Goal: Task Accomplishment & Management: Use online tool/utility

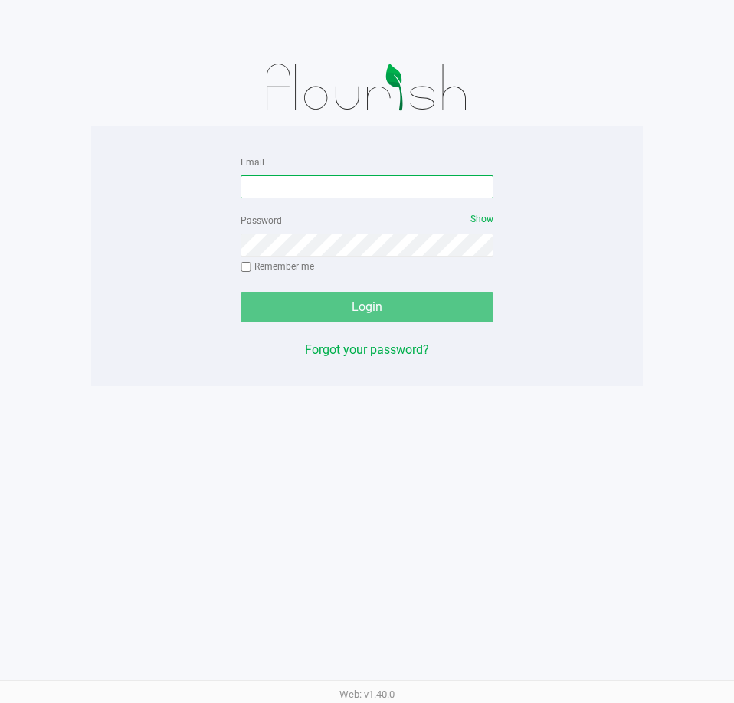
click at [393, 186] on input "Email" at bounding box center [366, 186] width 253 height 23
type input "edodich@liveparallel.com"
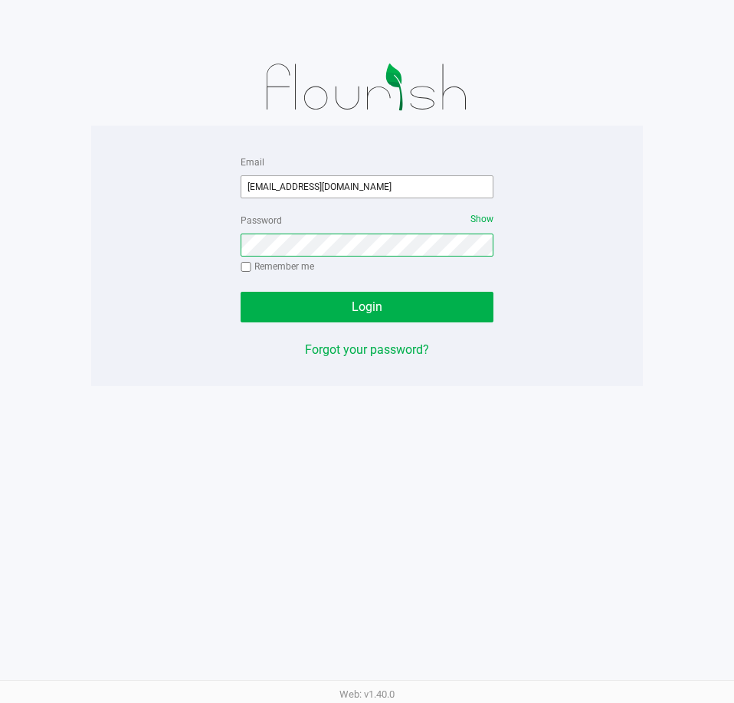
click at [240, 292] on button "Login" at bounding box center [366, 307] width 253 height 31
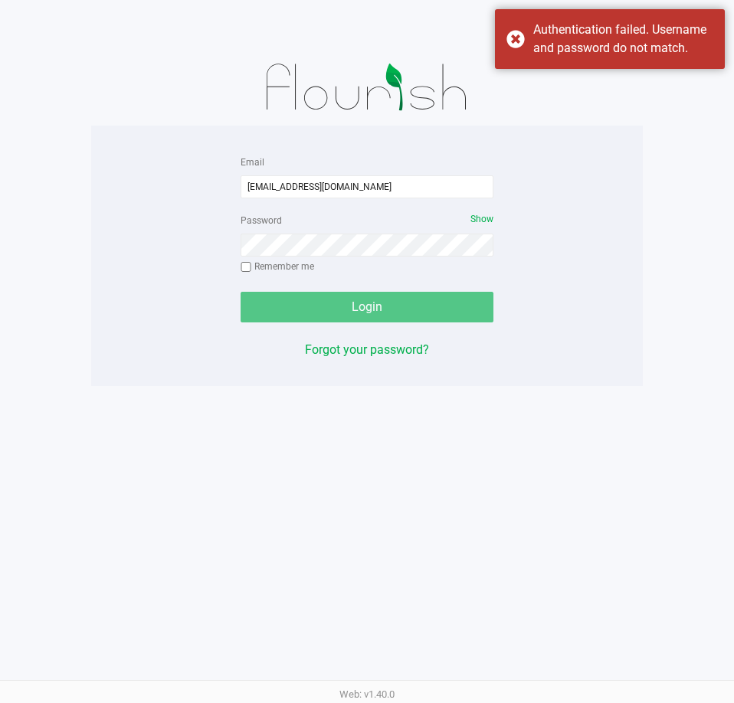
drag, startPoint x: 597, startPoint y: 44, endPoint x: 558, endPoint y: 136, distance: 99.9
click at [597, 44] on div "Authentication failed. Username and password do not match." at bounding box center [623, 39] width 180 height 37
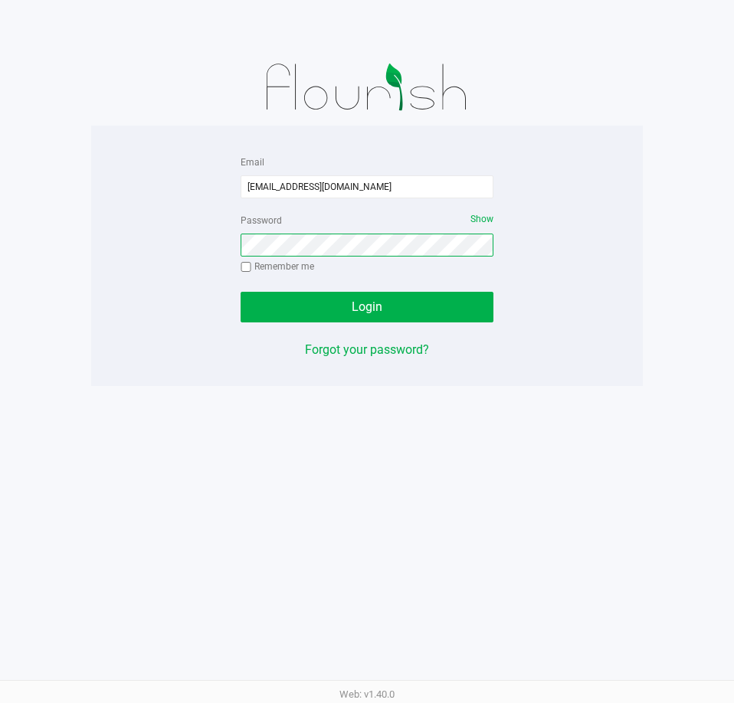
click at [240, 292] on button "Login" at bounding box center [366, 307] width 253 height 31
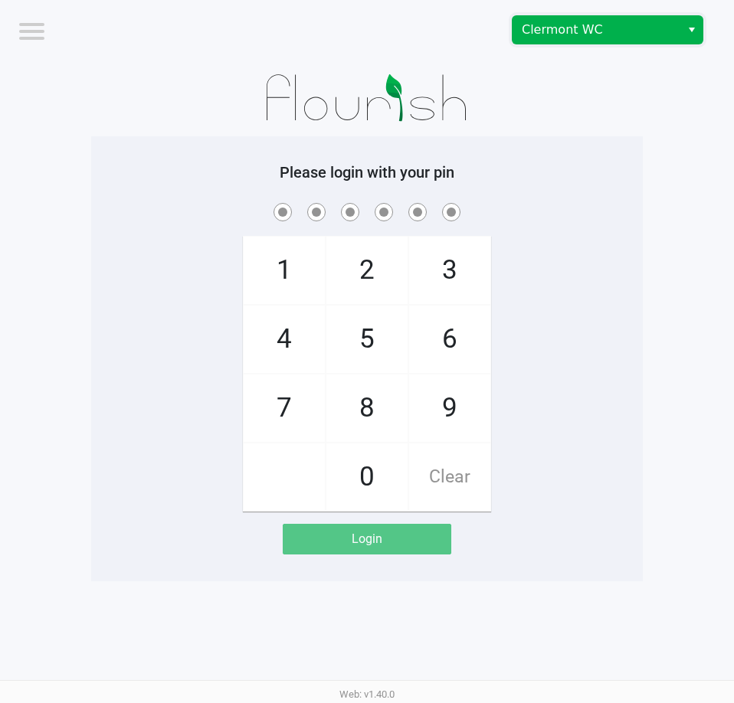
click at [632, 18] on span "Clermont WC" at bounding box center [596, 30] width 168 height 28
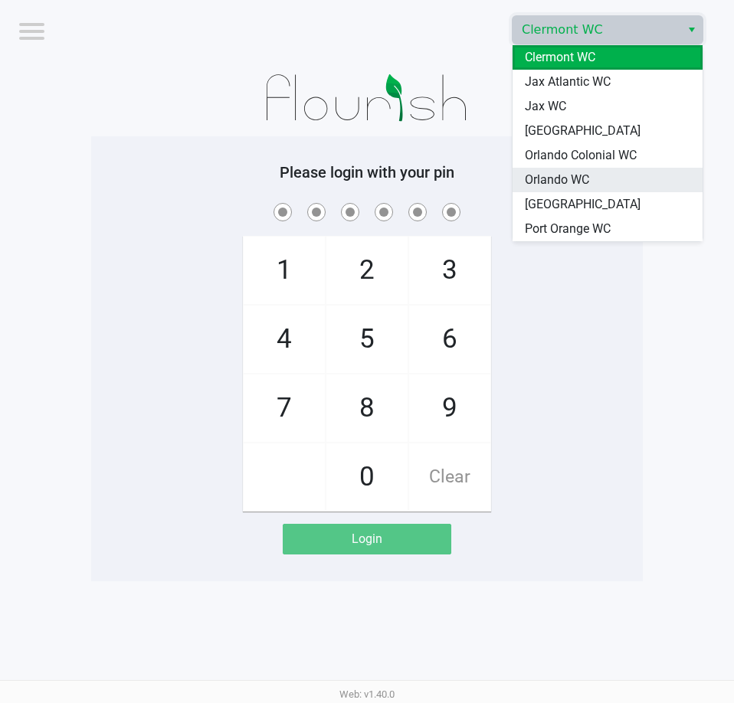
click at [600, 172] on li "Orlando WC" at bounding box center [607, 180] width 190 height 25
click at [597, 169] on h5 "Please login with your pin" at bounding box center [367, 172] width 528 height 18
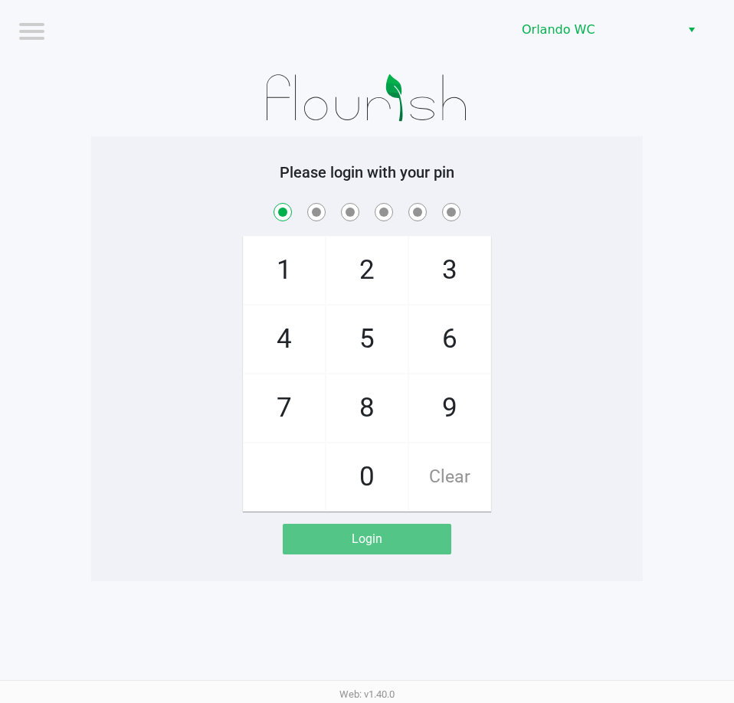
checkbox input "true"
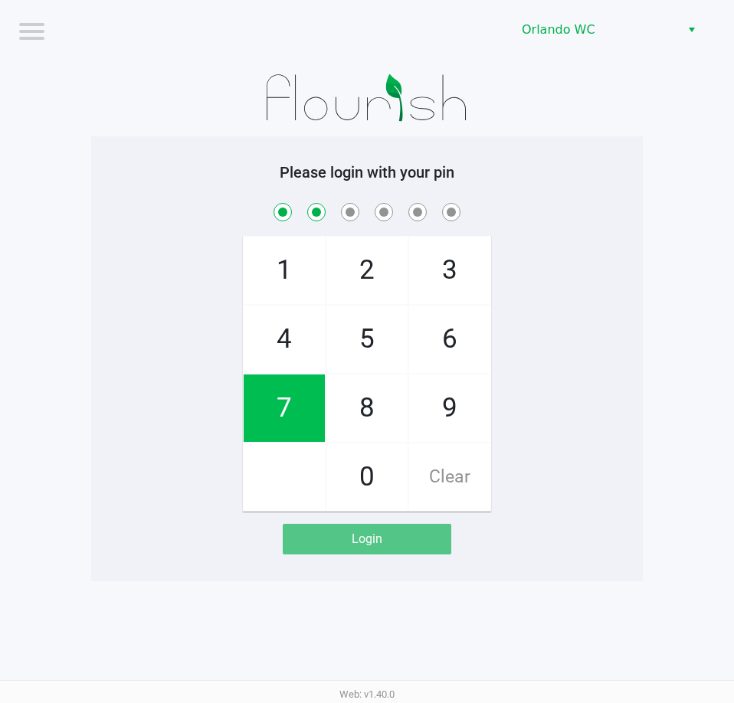
checkbox input "true"
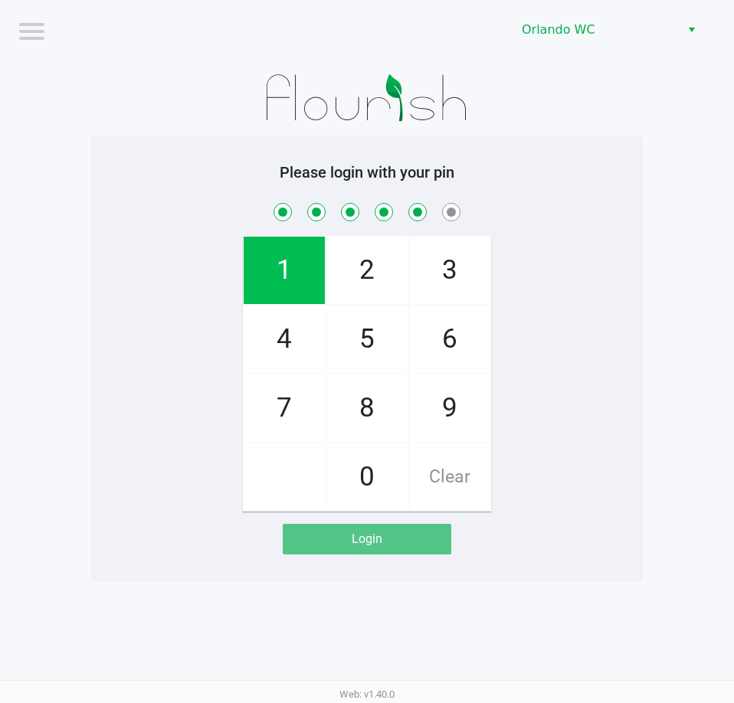
checkbox input "true"
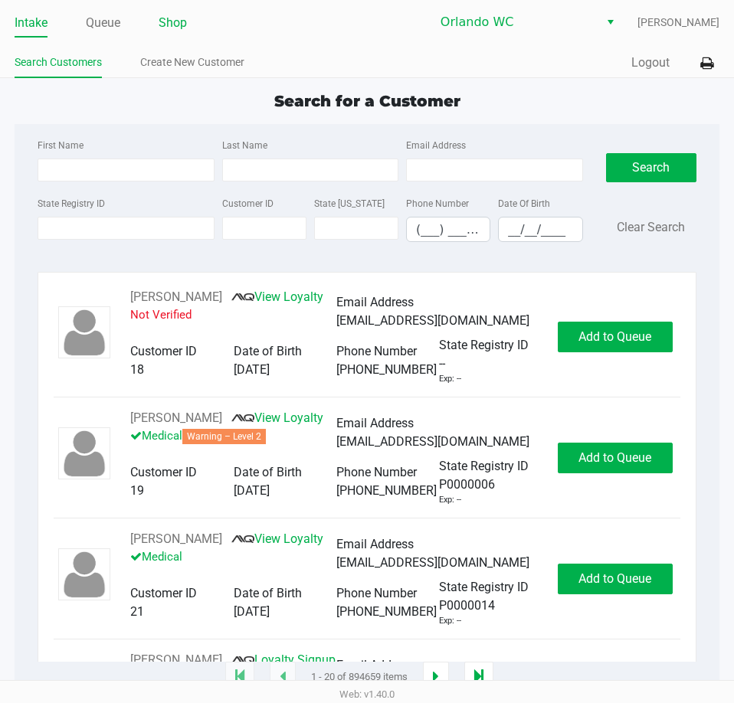
click at [187, 18] on link "Shop" at bounding box center [173, 22] width 28 height 21
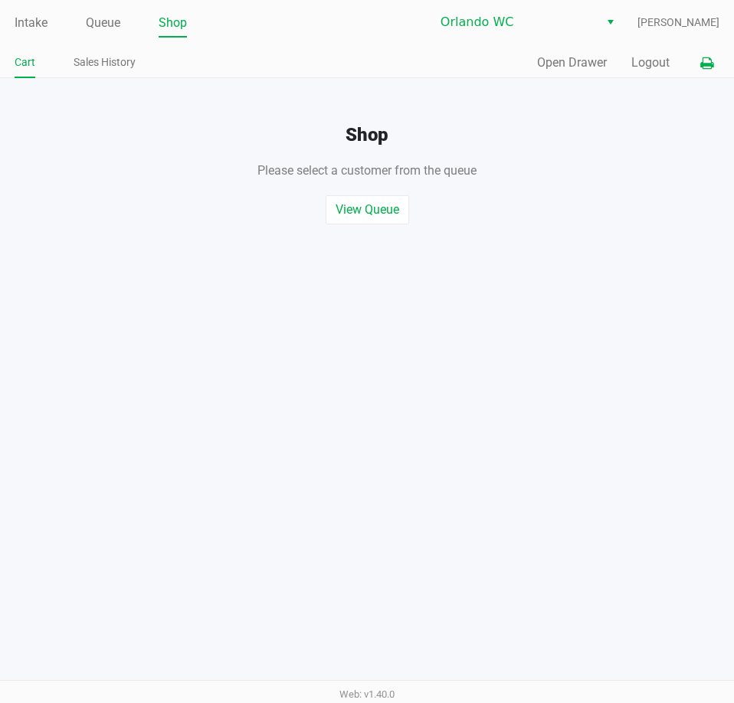
click at [709, 58] on icon at bounding box center [706, 63] width 13 height 11
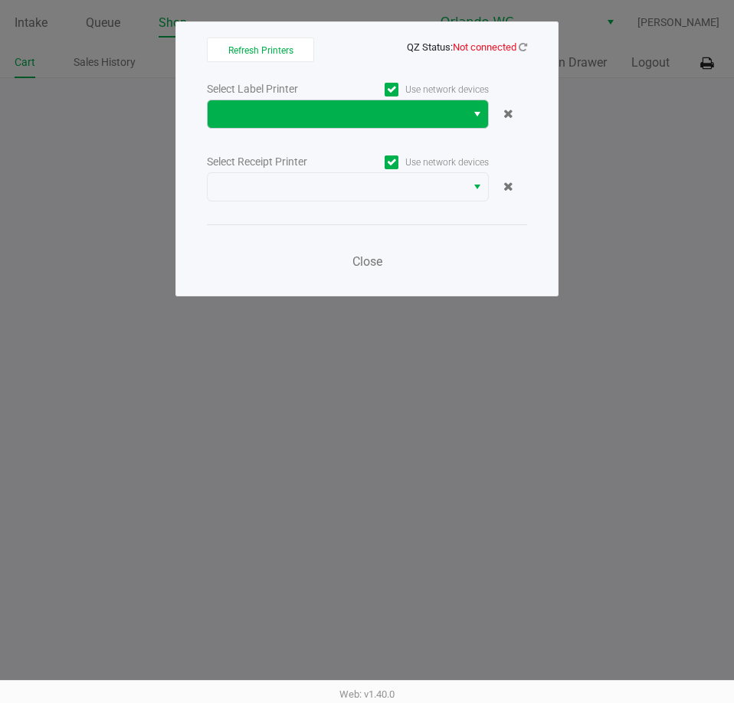
drag, startPoint x: 248, startPoint y: 98, endPoint x: 254, endPoint y: 125, distance: 27.5
click at [248, 97] on div "Select Label Printer Use network devices" at bounding box center [367, 89] width 320 height 21
click at [257, 126] on span at bounding box center [337, 114] width 258 height 28
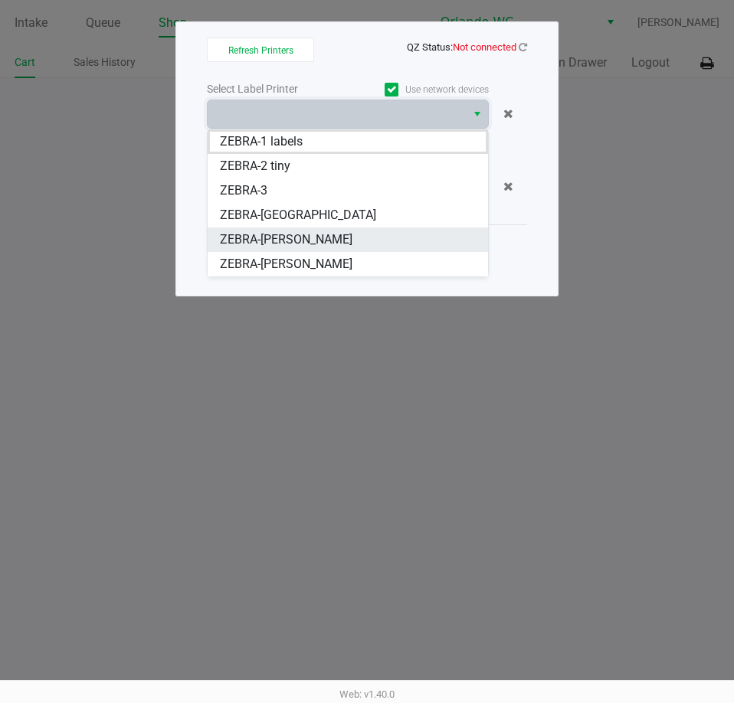
click at [288, 240] on span "ZEBRA-RODNEY-ATKINS" at bounding box center [286, 240] width 132 height 18
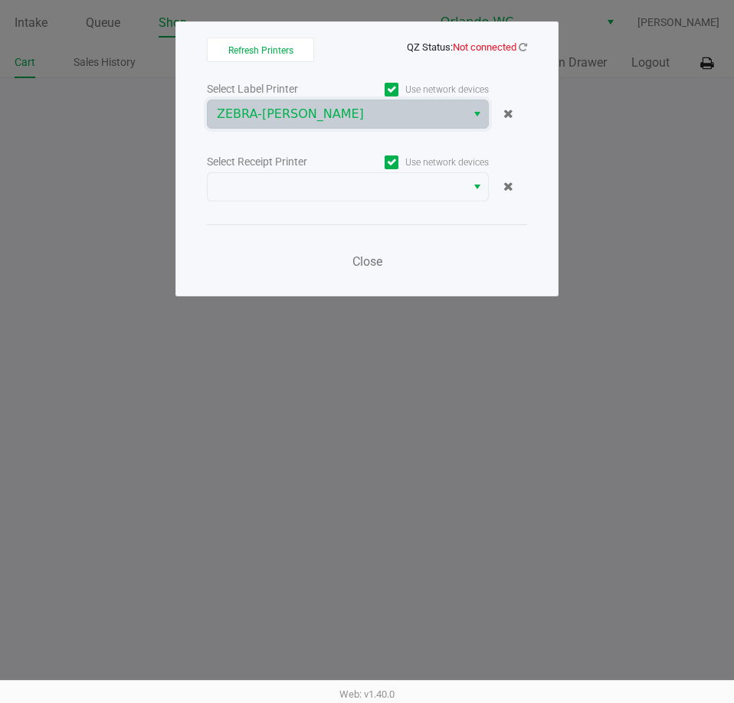
click at [306, 167] on div "Select Receipt Printer" at bounding box center [277, 162] width 141 height 16
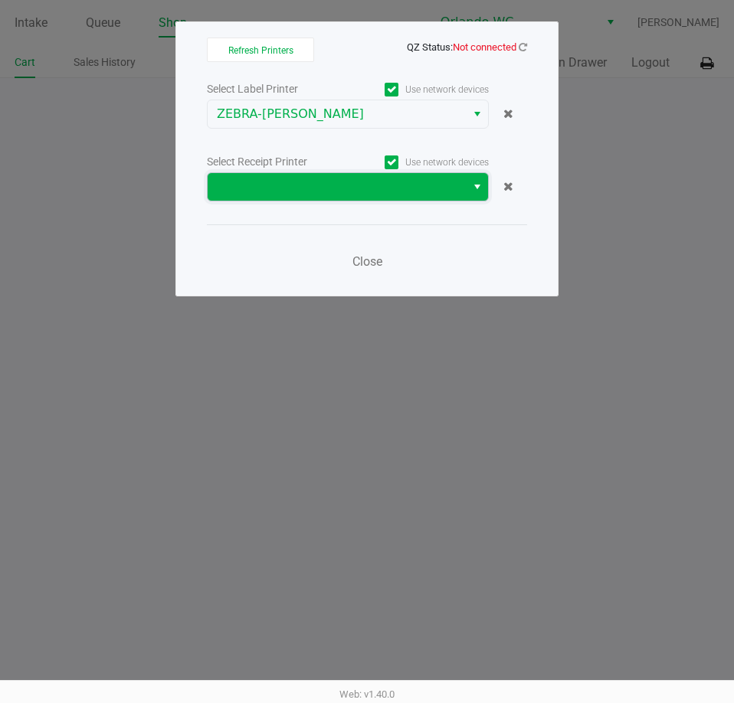
click at [303, 177] on span at bounding box center [337, 187] width 258 height 28
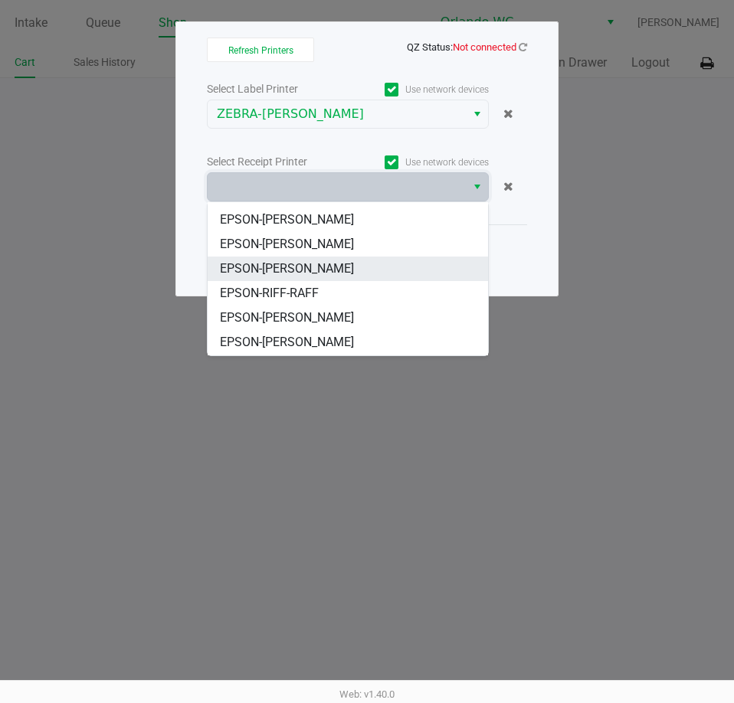
scroll to position [67, 0]
click at [316, 271] on span "EPSON-RIFF-RAFF" at bounding box center [269, 269] width 99 height 18
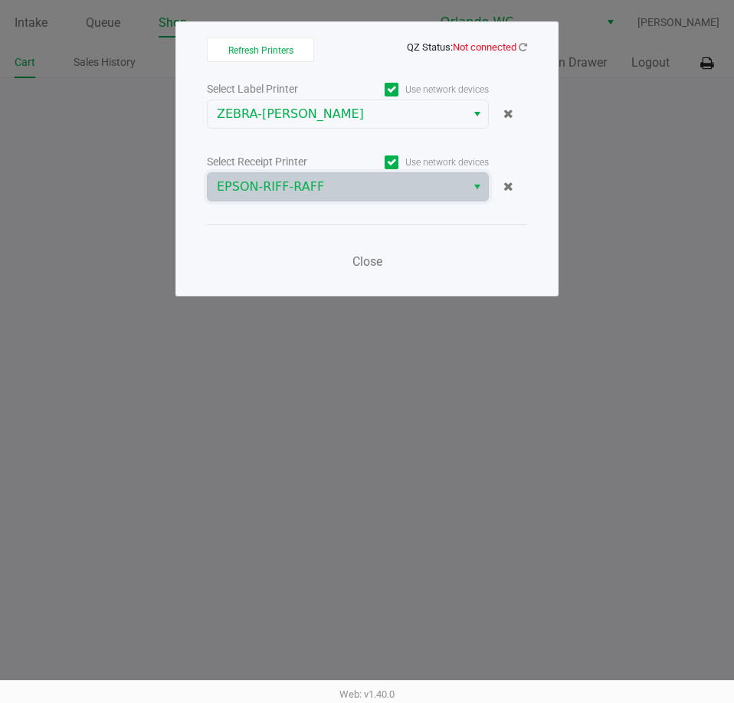
click at [523, 34] on div "Refresh Printers QZ Status: Not connected Select Label Printer Use network devi…" at bounding box center [366, 158] width 383 height 275
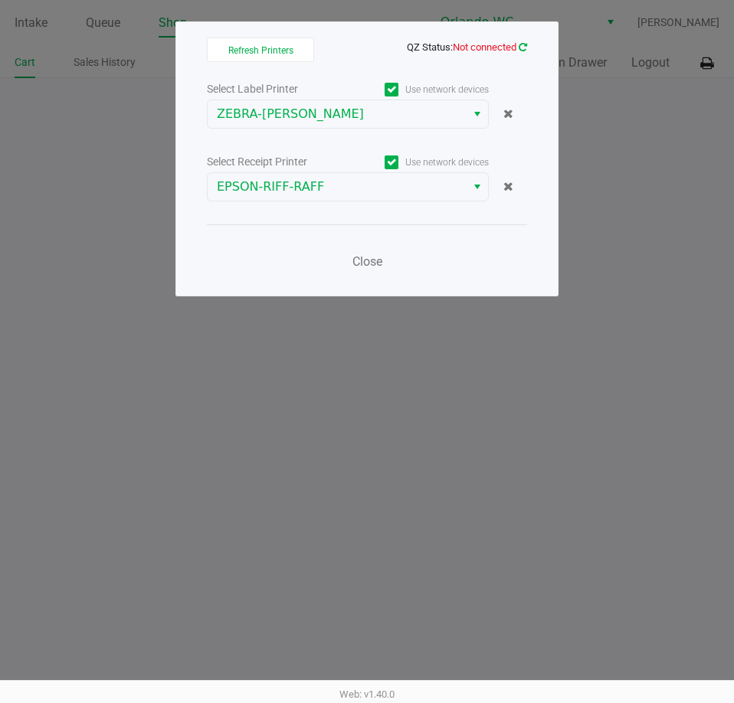
click at [524, 44] on icon at bounding box center [523, 47] width 8 height 10
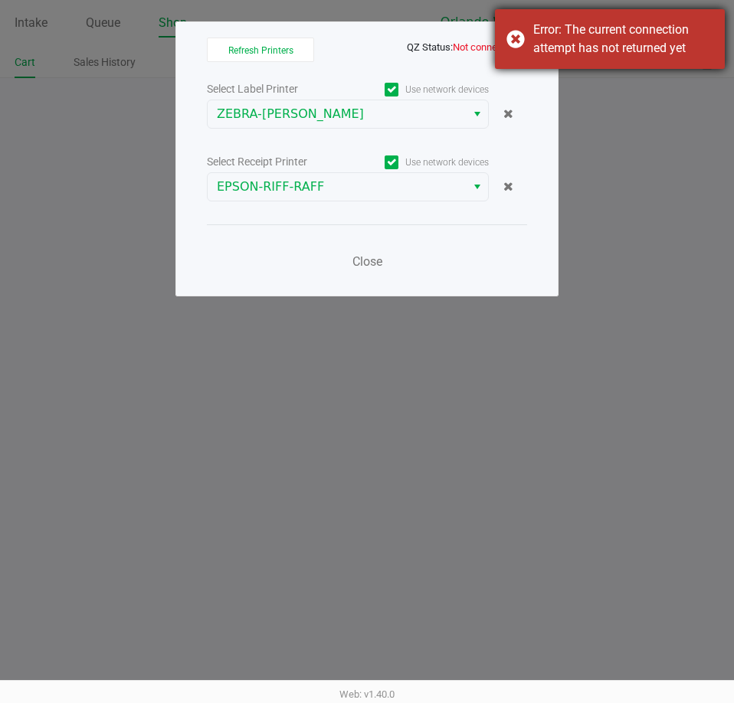
click at [543, 44] on div "Error: The current connection attempt has not returned yet" at bounding box center [623, 39] width 180 height 37
